Goal: Find specific page/section: Find specific page/section

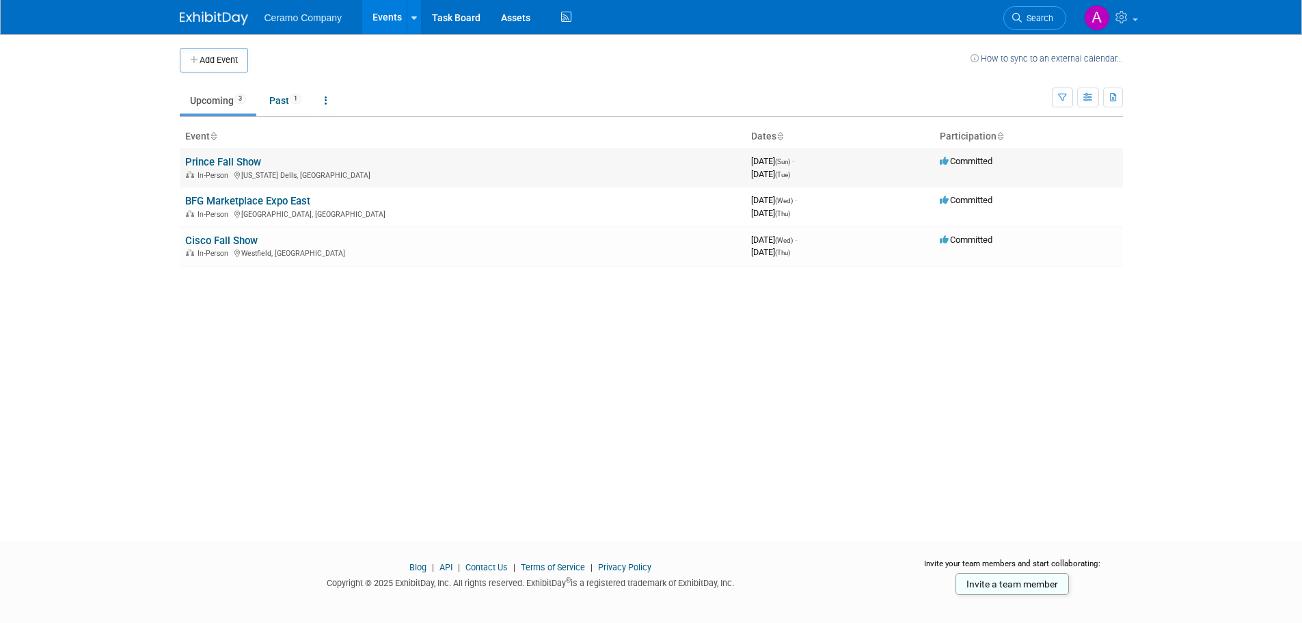
click at [243, 163] on link "Prince Fall Show" at bounding box center [223, 162] width 76 height 12
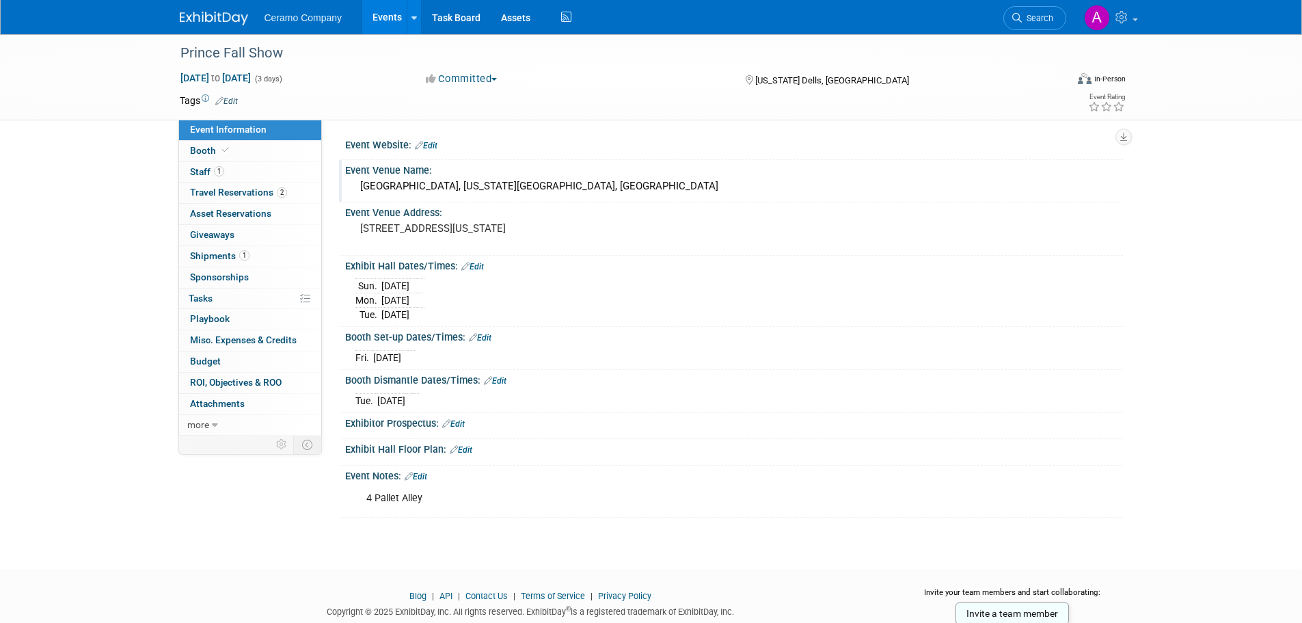
click at [536, 186] on div "[GEOGRAPHIC_DATA], [US_STATE][GEOGRAPHIC_DATA], [GEOGRAPHIC_DATA]" at bounding box center [733, 186] width 757 height 21
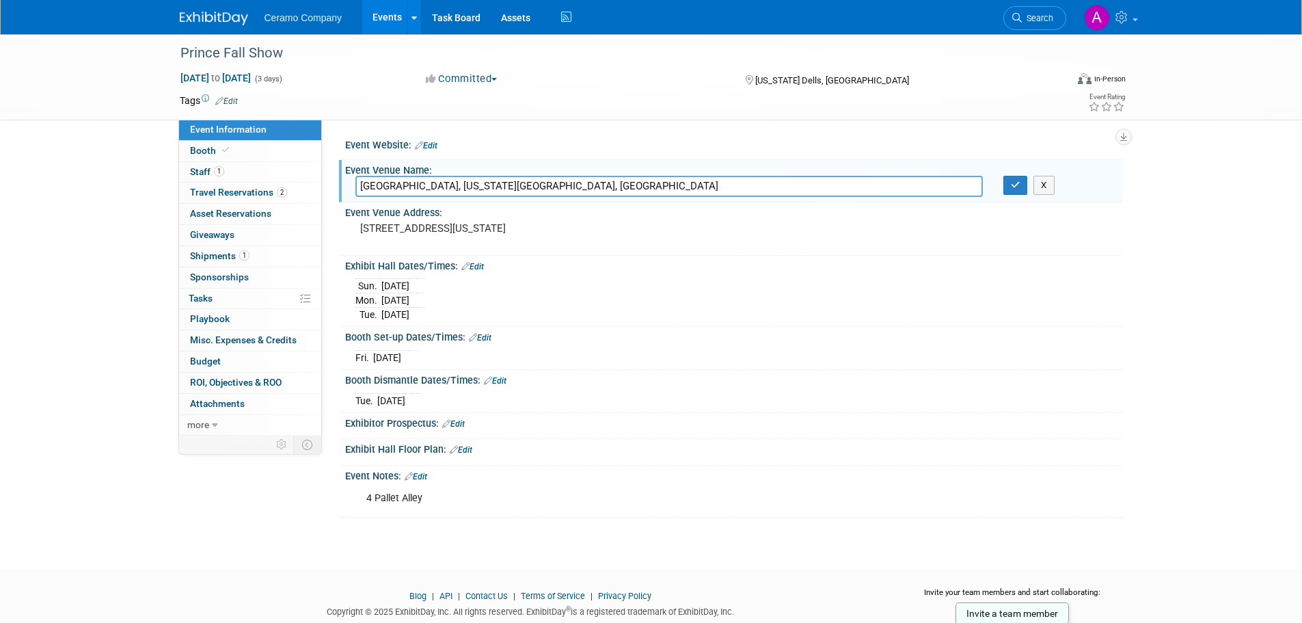
drag, startPoint x: 633, startPoint y: 187, endPoint x: 348, endPoint y: 192, distance: 285.1
click at [348, 192] on div "Kalahari Resort & Convention Center, Wisconsin Dells, WI" at bounding box center [669, 186] width 648 height 21
click at [206, 150] on span "Booth" at bounding box center [211, 150] width 42 height 11
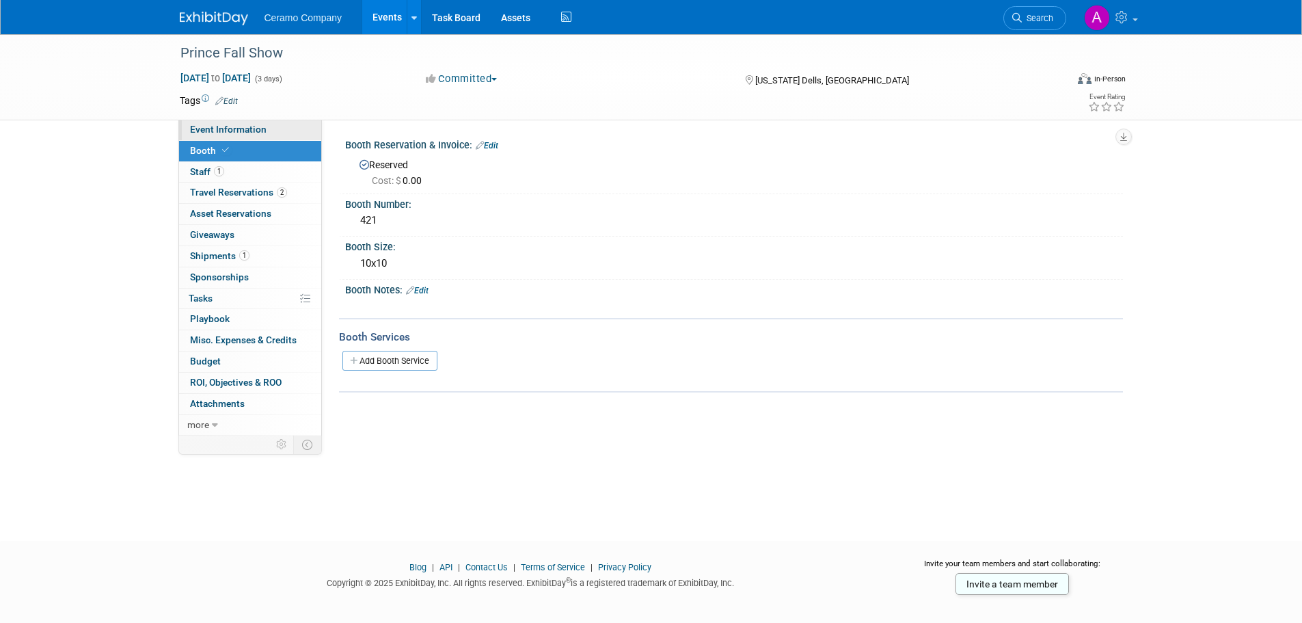
click at [206, 128] on span "Event Information" at bounding box center [228, 129] width 77 height 11
